Goal: Information Seeking & Learning: Check status

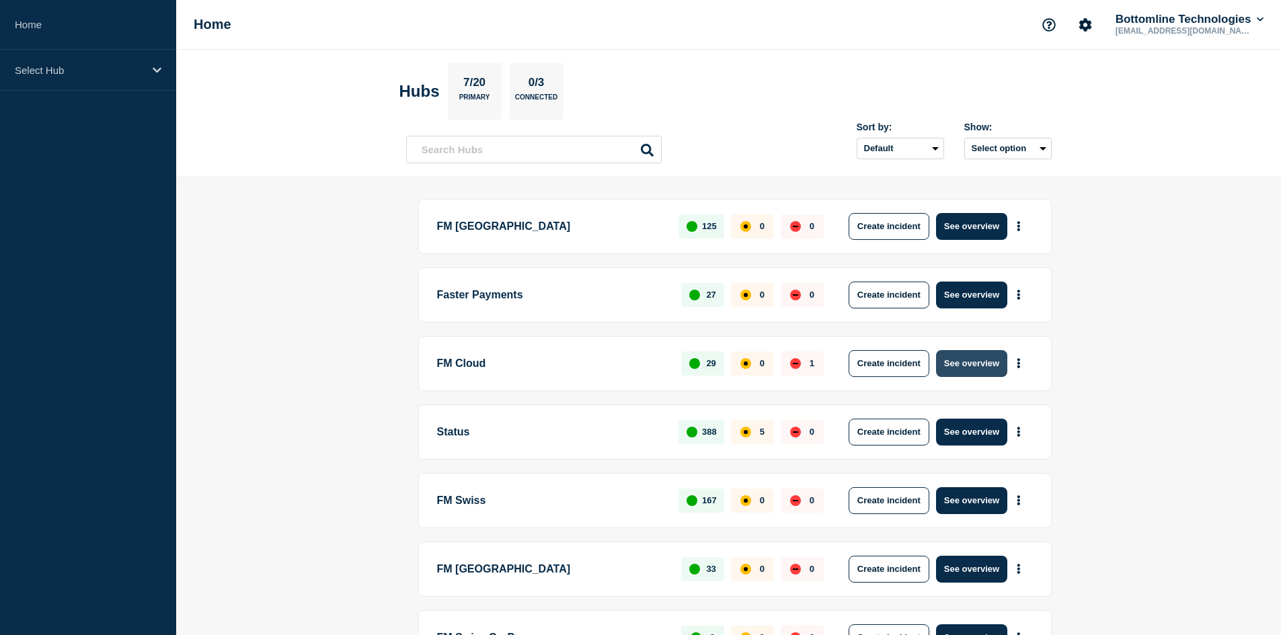
click at [858, 368] on button "See overview" at bounding box center [971, 363] width 71 height 27
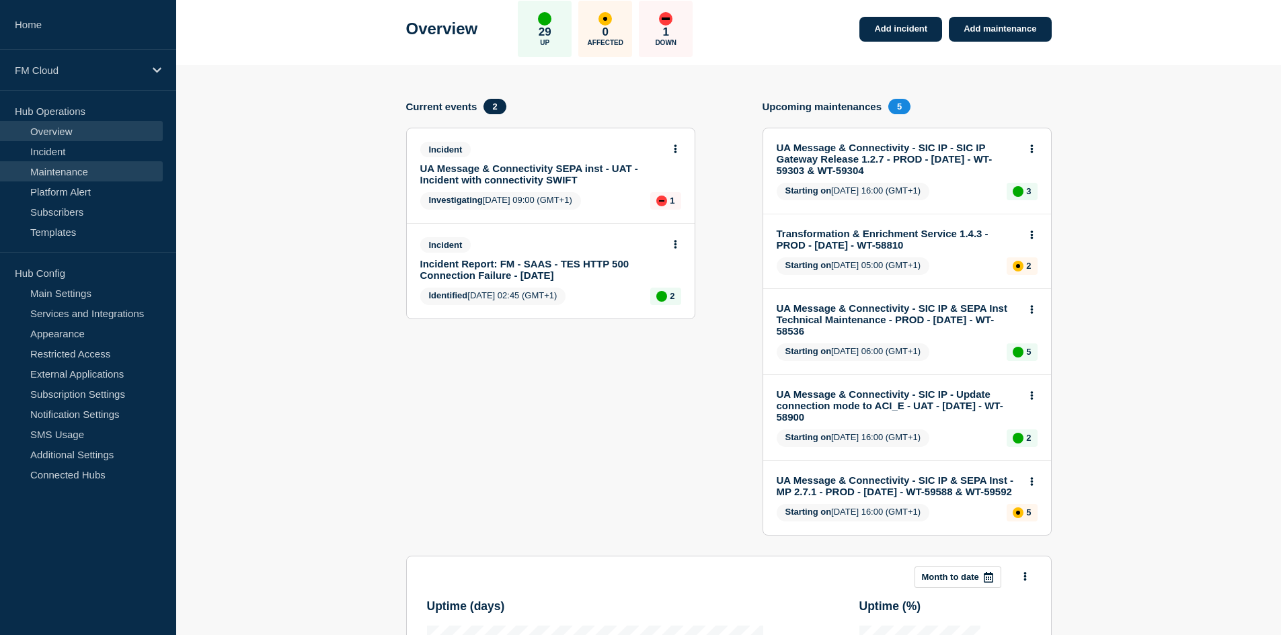
scroll to position [67, 0]
click at [78, 168] on link "Maintenance" at bounding box center [81, 171] width 163 height 20
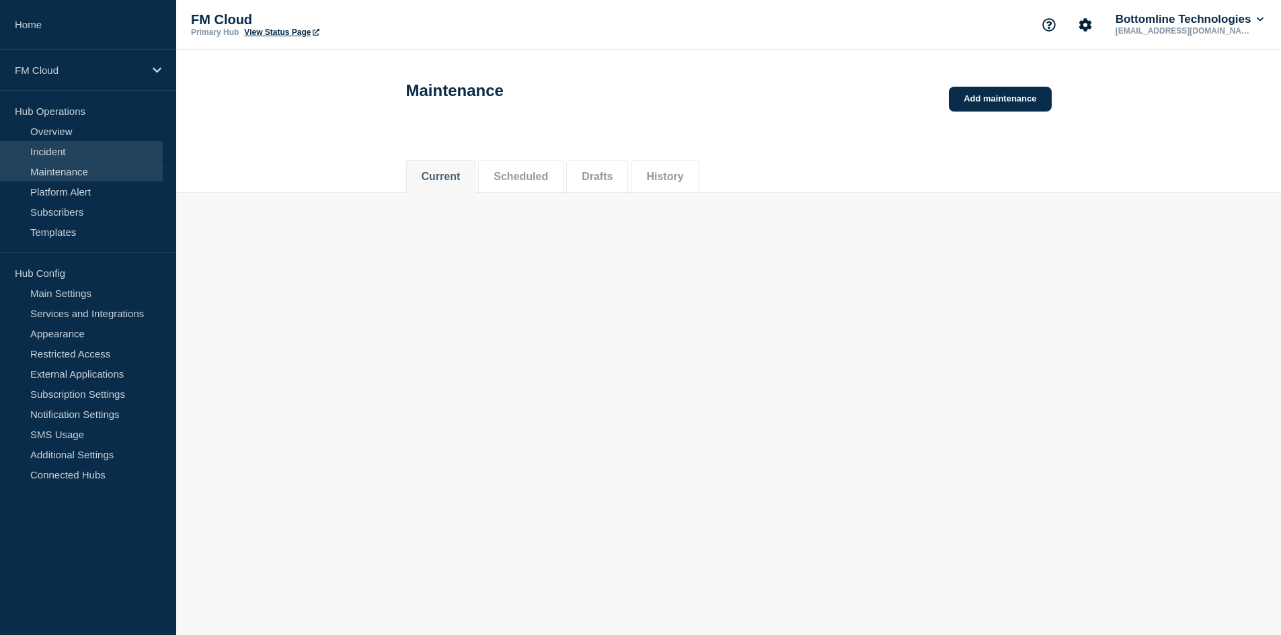
click at [77, 153] on link "Incident" at bounding box center [81, 151] width 163 height 20
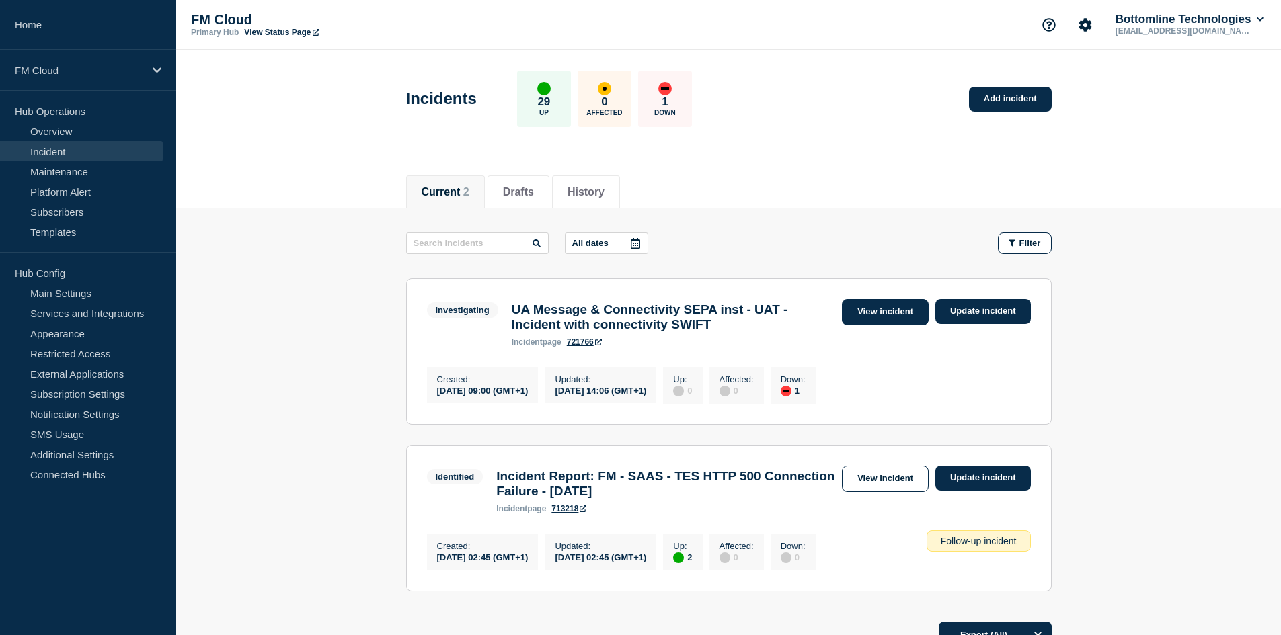
click at [858, 310] on link "View incident" at bounding box center [885, 312] width 87 height 26
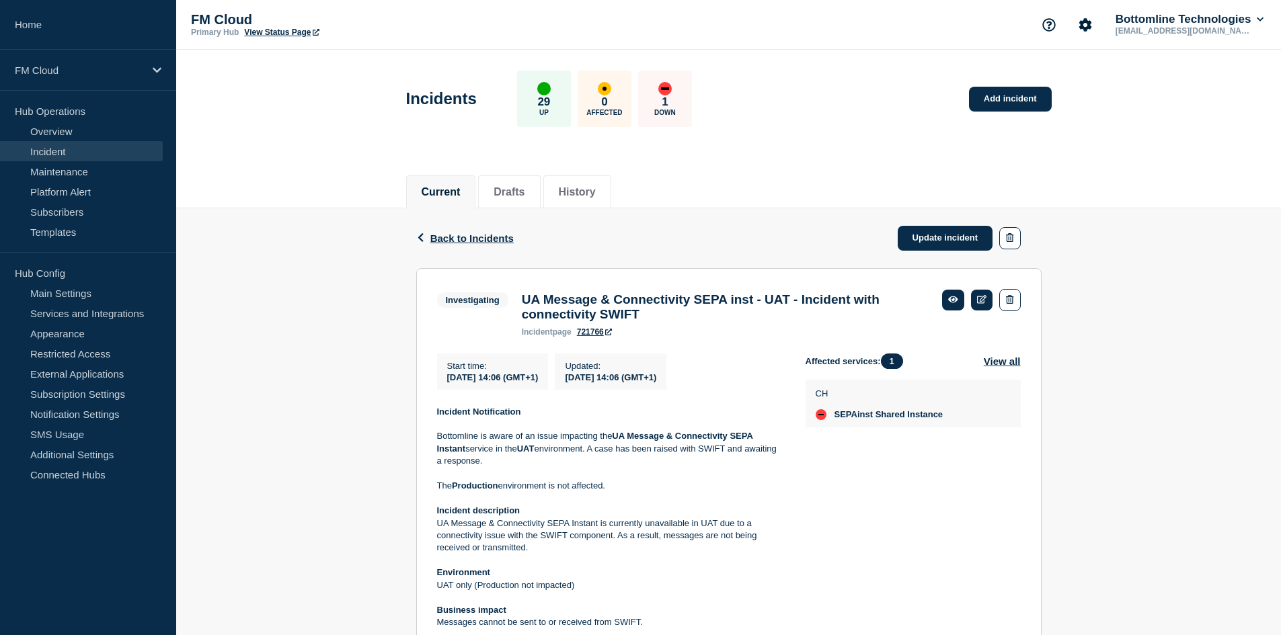
drag, startPoint x: 369, startPoint y: 399, endPoint x: 358, endPoint y: 399, distance: 10.8
click at [358, 399] on div "Back Back to Incidents Update incident Investigating UA Message & Connectivity …" at bounding box center [728, 594] width 1104 height 773
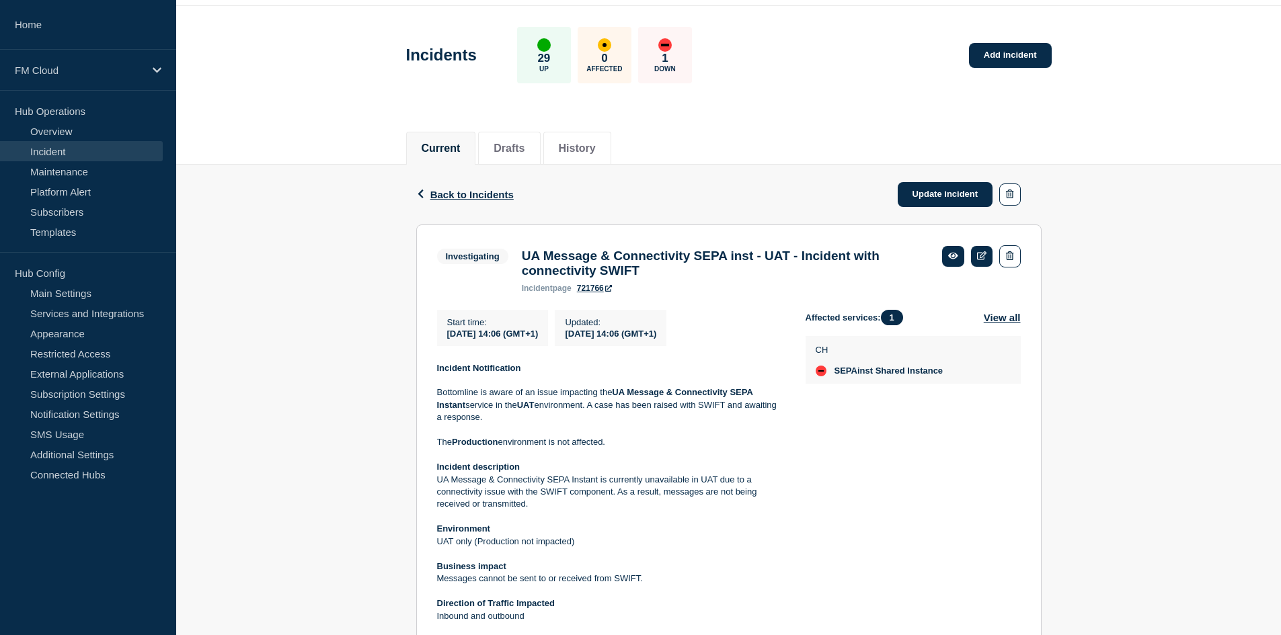
scroll to position [67, 0]
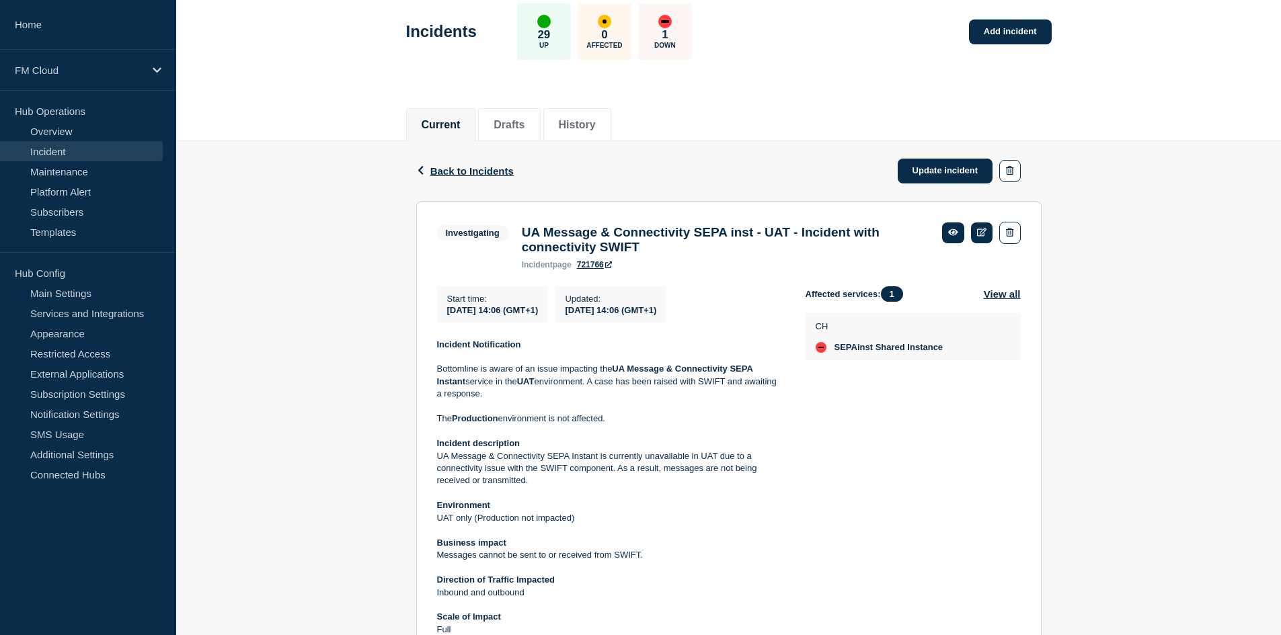
drag, startPoint x: 358, startPoint y: 399, endPoint x: 350, endPoint y: 399, distance: 8.7
click at [350, 399] on div "Back Back to Incidents Update incident Investigating UA Message & Connectivity …" at bounding box center [728, 527] width 1104 height 773
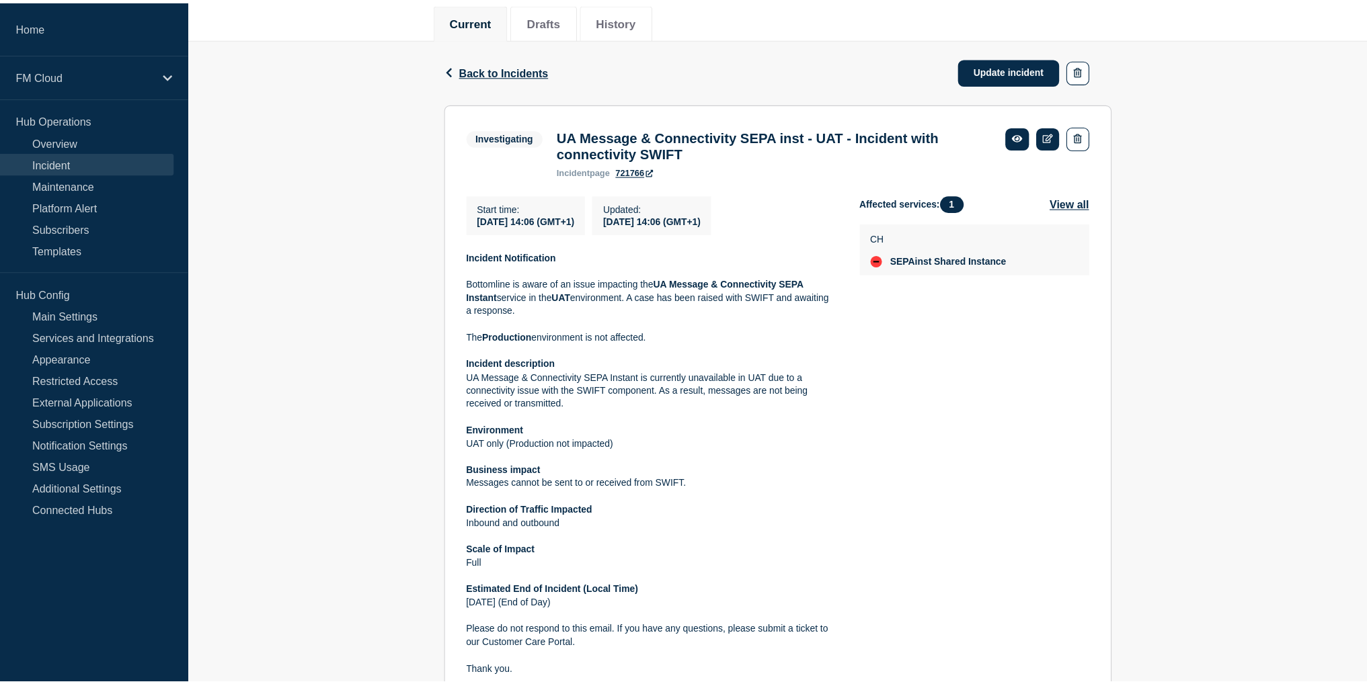
scroll to position [0, 0]
